Goal: Information Seeking & Learning: Learn about a topic

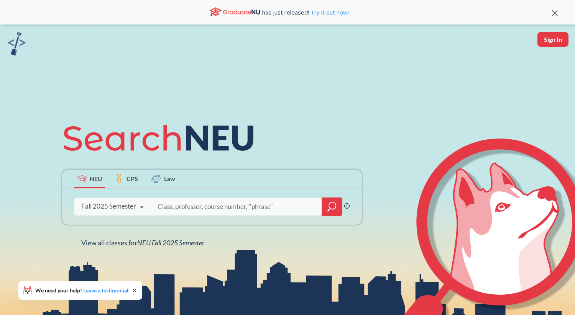
click at [186, 204] on input "search" at bounding box center [236, 207] width 159 height 16
click at [135, 208] on icon at bounding box center [141, 207] width 15 height 21
click at [177, 208] on input "search" at bounding box center [236, 207] width 159 height 16
type input "SLPA"
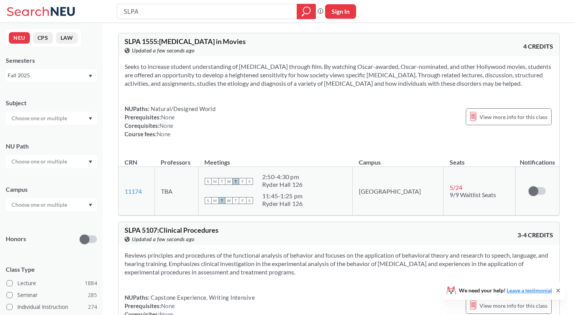
click at [40, 200] on input "text" at bounding box center [40, 204] width 64 height 9
click at [46, 239] on div "Online ( 667 )" at bounding box center [53, 243] width 87 height 8
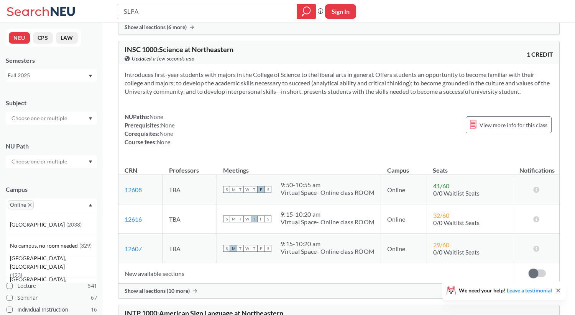
scroll to position [718, 0]
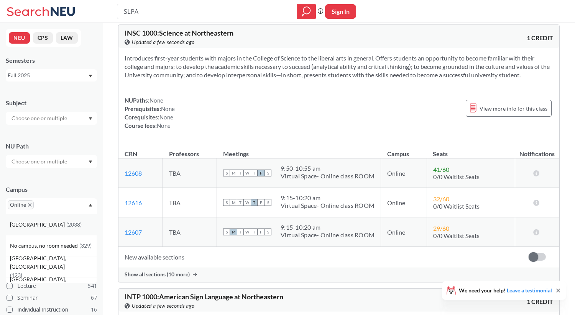
click at [64, 229] on div "[GEOGRAPHIC_DATA] ( 2038 )" at bounding box center [51, 224] width 91 height 21
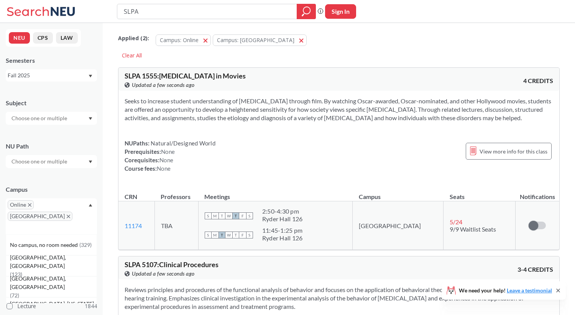
drag, startPoint x: 29, startPoint y: 205, endPoint x: 267, endPoint y: 66, distance: 276.1
click at [312, 142] on div "Seeks to increase student understanding of [MEDICAL_DATA] through film. By watc…" at bounding box center [338, 138] width 441 height 94
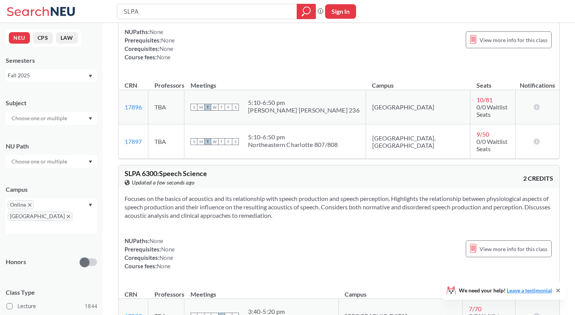
scroll to position [550, 0]
click at [31, 205] on icon "X to remove pill" at bounding box center [29, 204] width 3 height 3
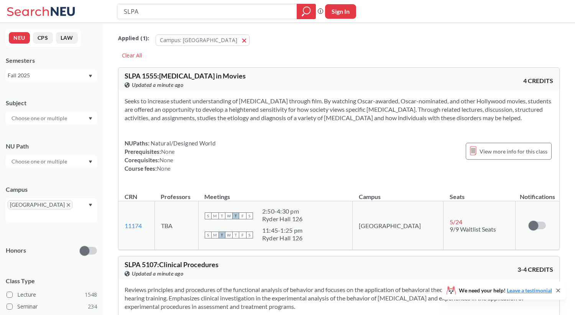
click at [73, 118] on div at bounding box center [51, 118] width 91 height 13
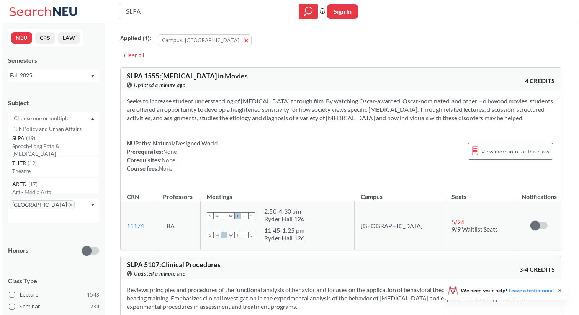
scroll to position [749, 0]
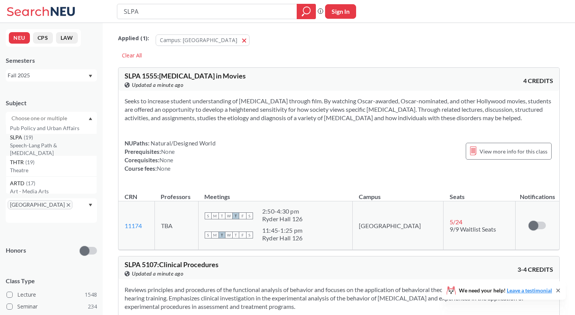
click at [62, 146] on p "Speech-Lang Path & [MEDICAL_DATA]" at bounding box center [53, 149] width 87 height 15
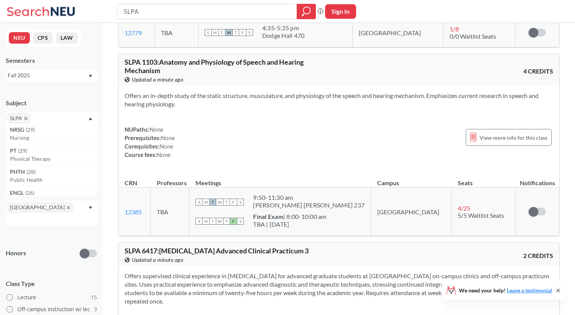
scroll to position [1906, 0]
